Goal: Information Seeking & Learning: Learn about a topic

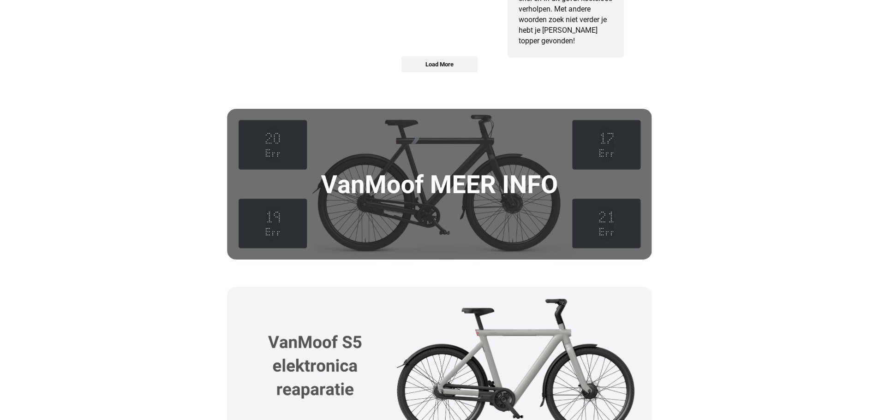
scroll to position [1225, 0]
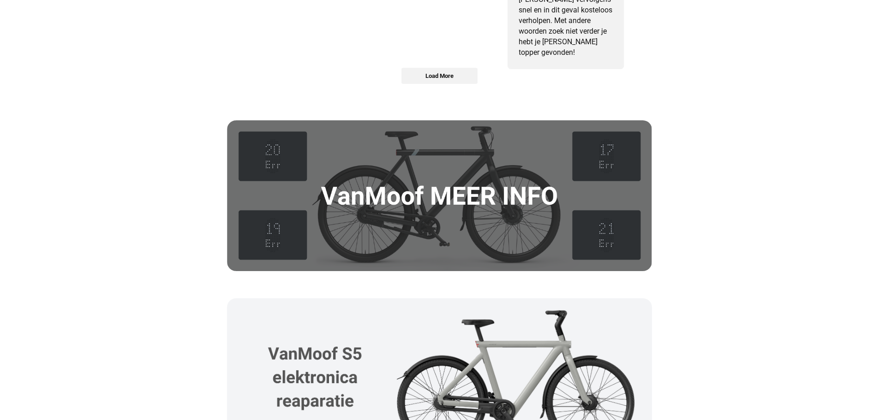
click at [459, 199] on img at bounding box center [439, 195] width 425 height 151
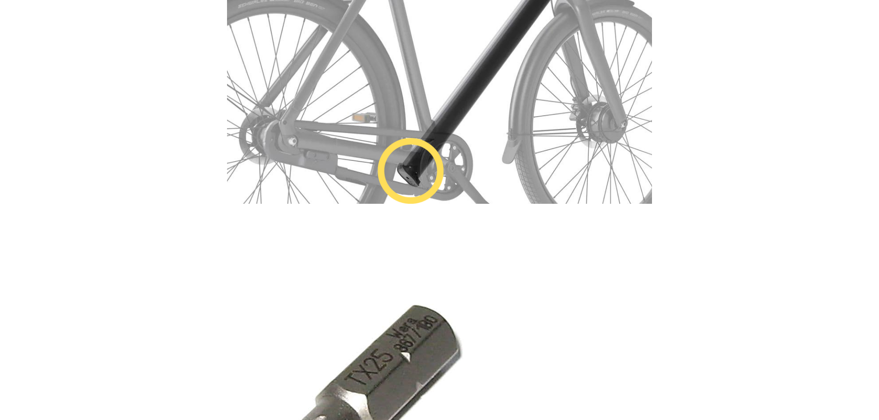
scroll to position [1775, 0]
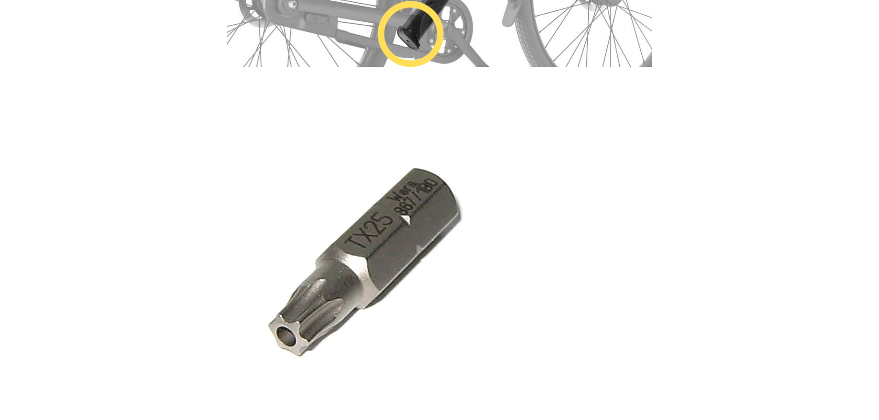
click at [432, 200] on img at bounding box center [358, 261] width 263 height 263
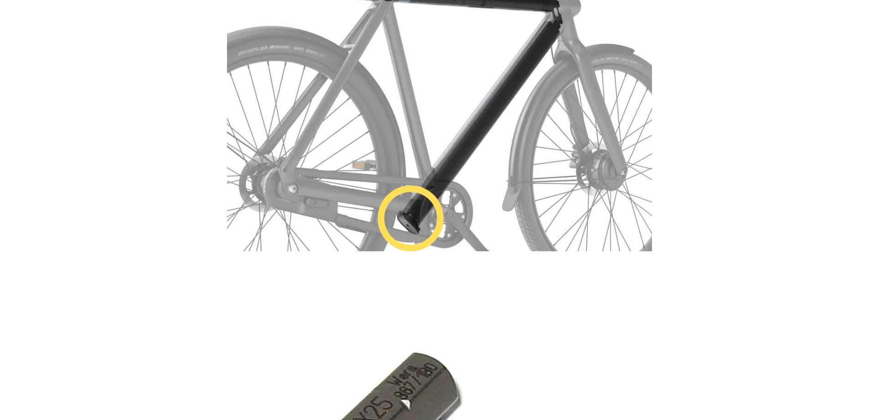
click at [412, 213] on img at bounding box center [439, 109] width 425 height 283
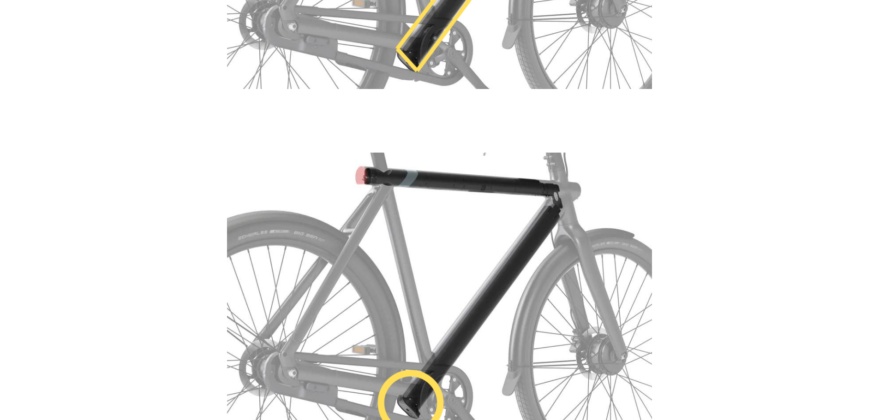
scroll to position [1175, 0]
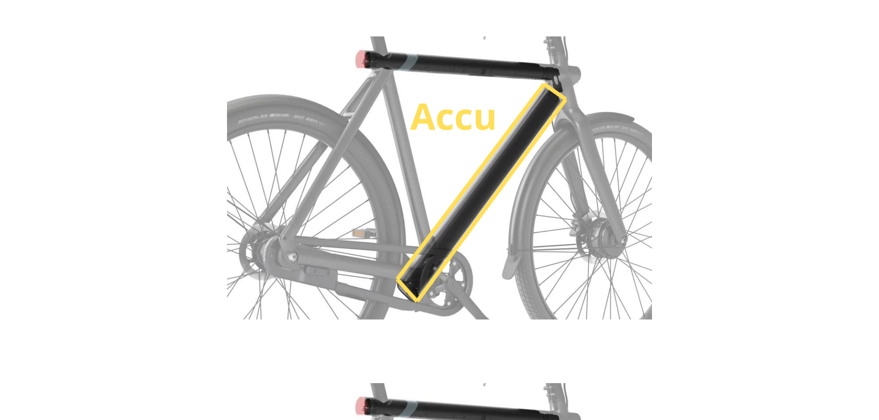
click at [459, 209] on img at bounding box center [439, 177] width 425 height 283
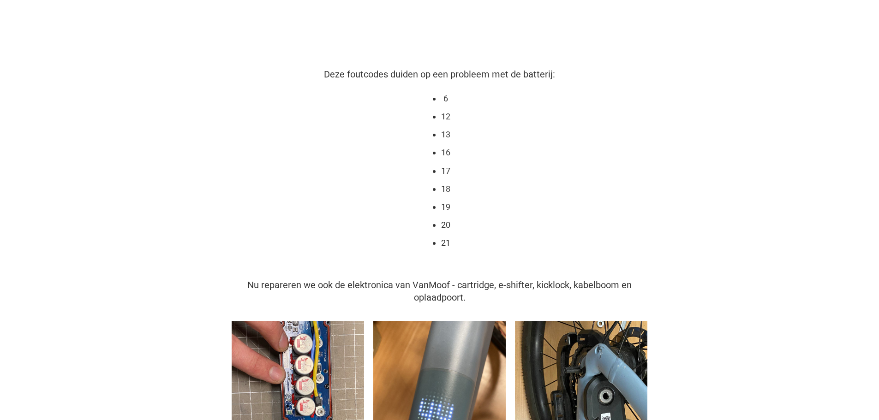
scroll to position [0, 0]
